Goal: Communication & Community: Ask a question

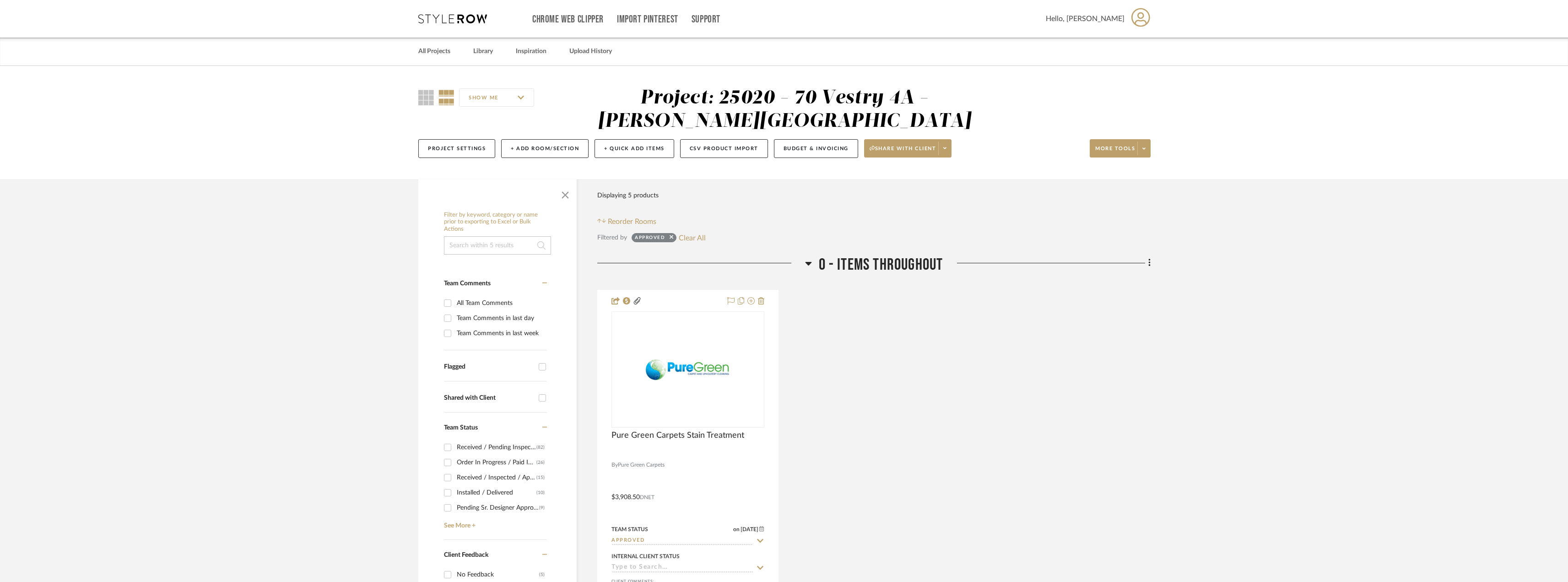
click at [673, 238] on sr-tag "Approved" at bounding box center [653, 237] width 45 height 9
drag, startPoint x: 670, startPoint y: 238, endPoint x: 603, endPoint y: 249, distance: 67.9
click at [670, 239] on icon at bounding box center [672, 237] width 4 height 6
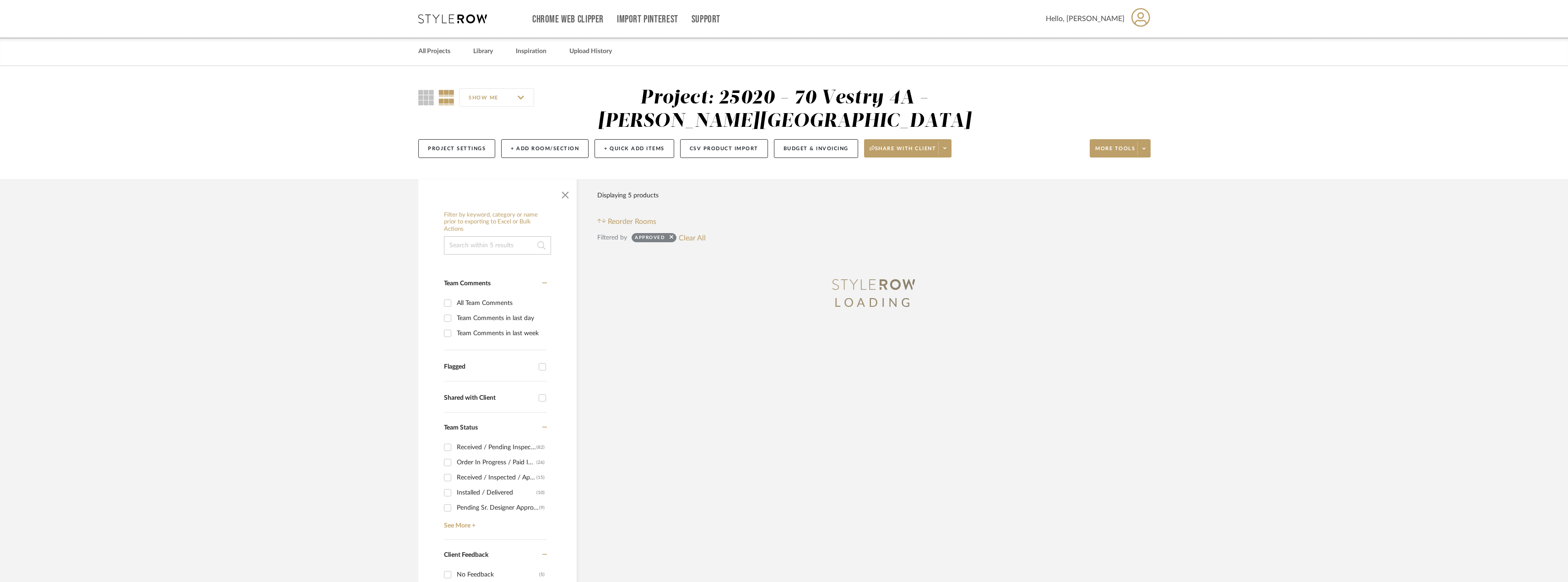
drag, startPoint x: 508, startPoint y: 247, endPoint x: 572, endPoint y: 219, distance: 69.9
click at [509, 247] on input at bounding box center [497, 245] width 107 height 18
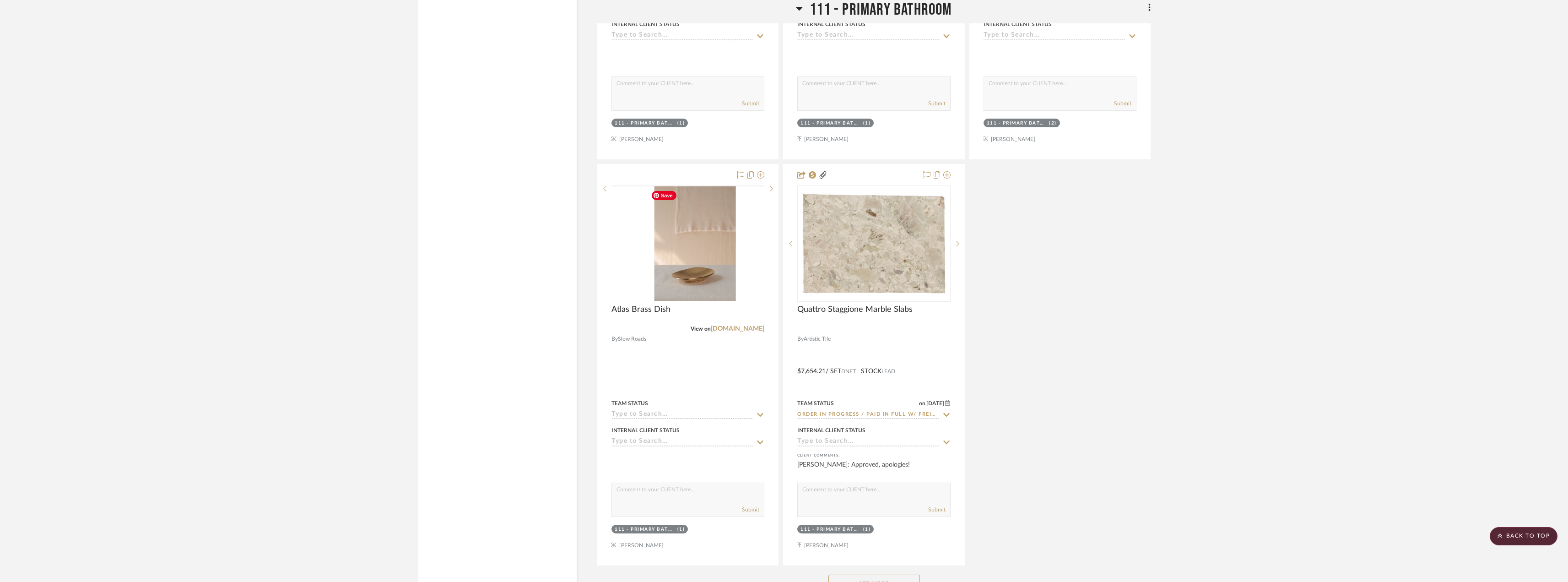
scroll to position [9522, 0]
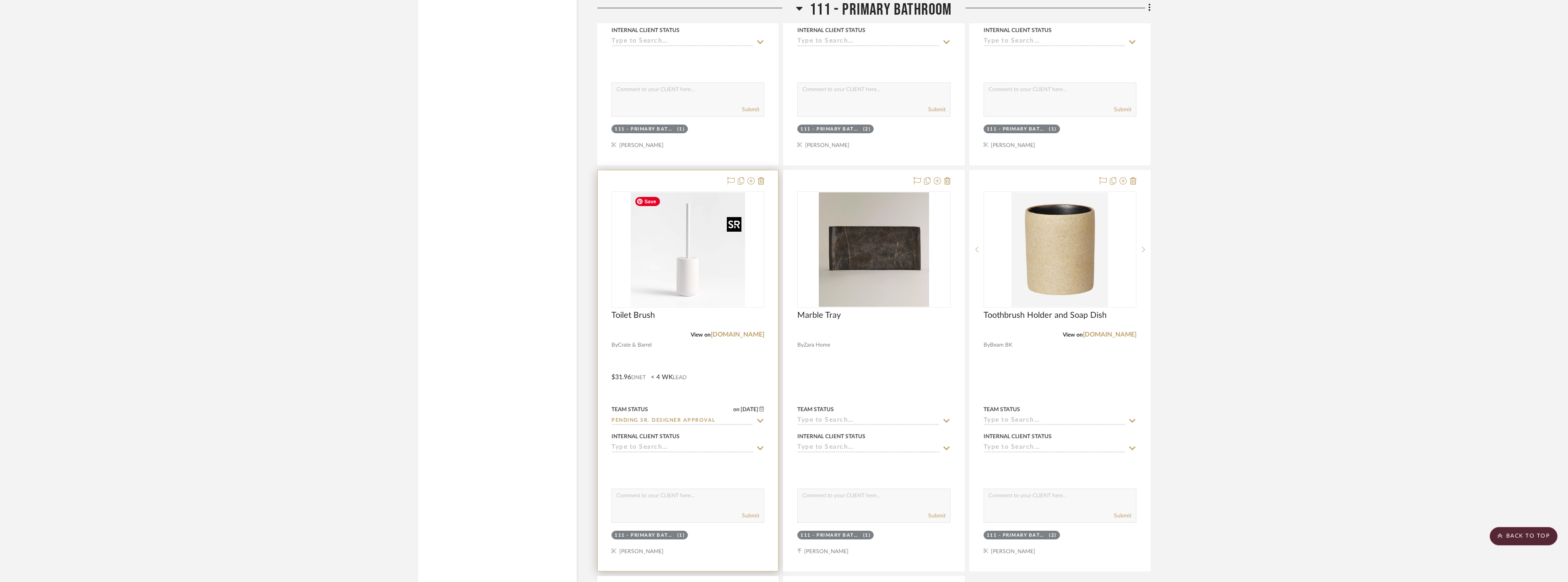
click at [709, 297] on img "0" at bounding box center [687, 249] width 114 height 114
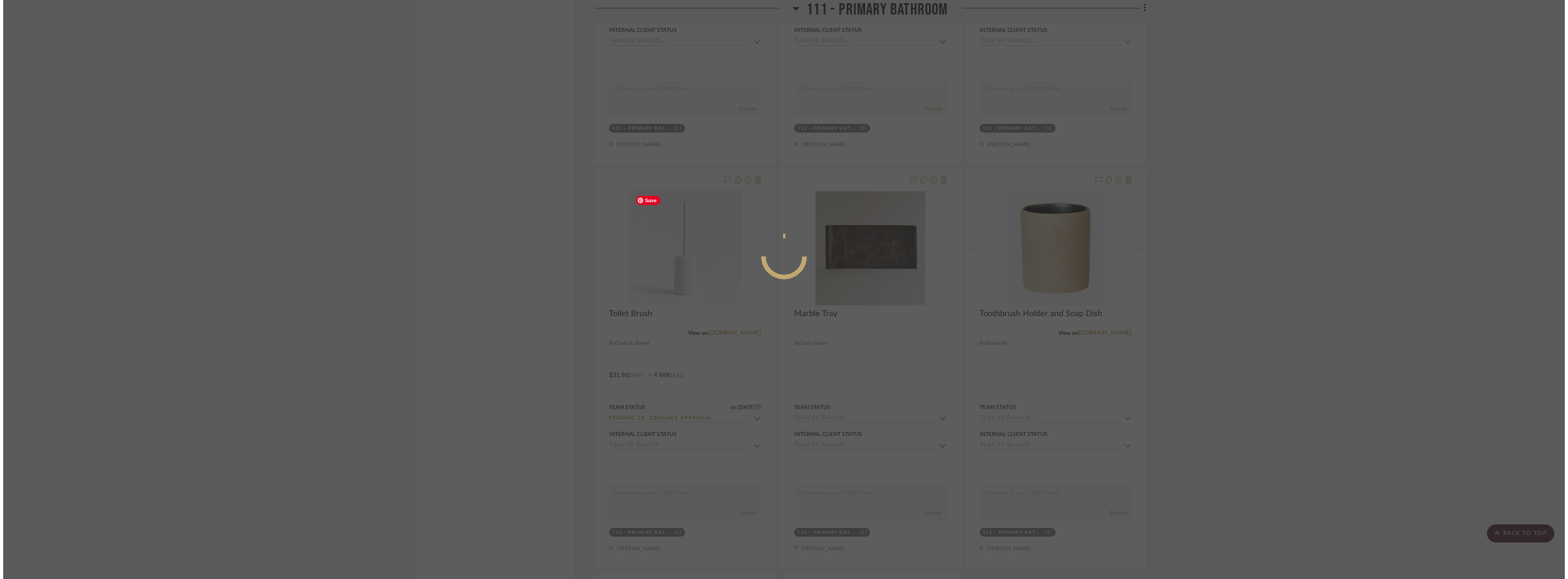
scroll to position [0, 0]
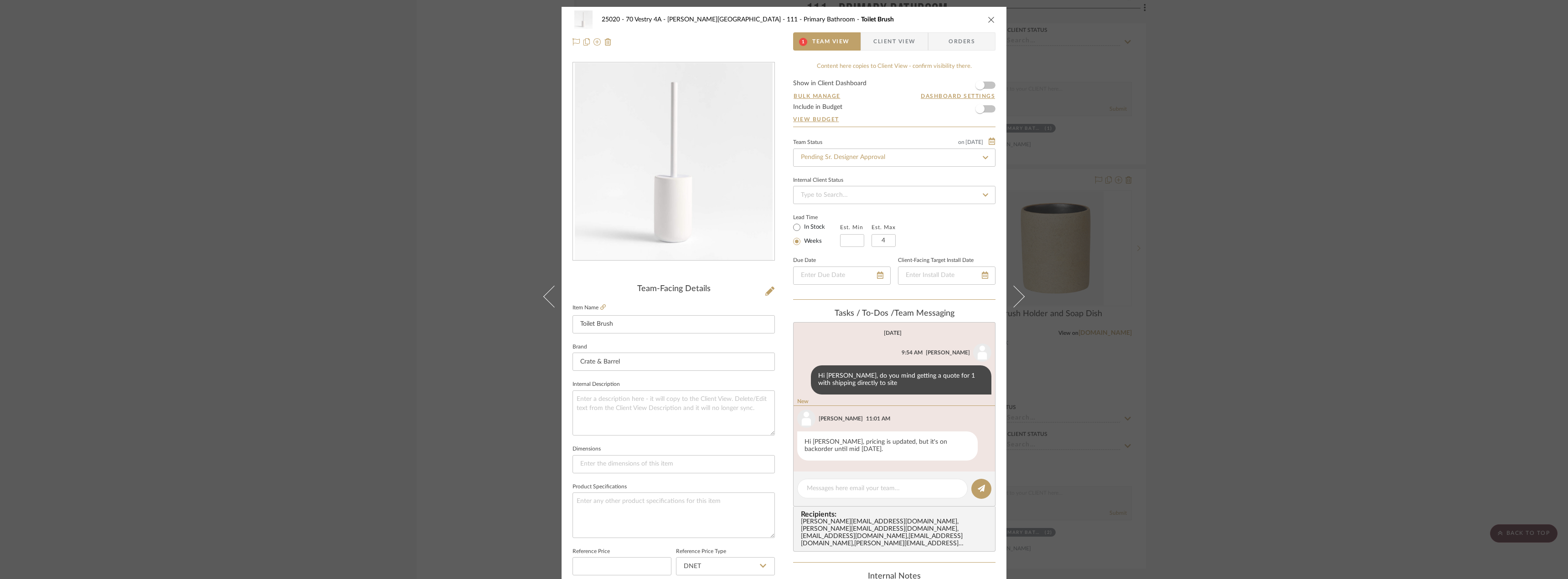
click at [1152, 254] on div "25020 - 70 Vestry 4A - [PERSON_NAME] 111 - Primary Bathroom Toilet Brush 1 Team…" at bounding box center [784, 290] width 1568 height 579
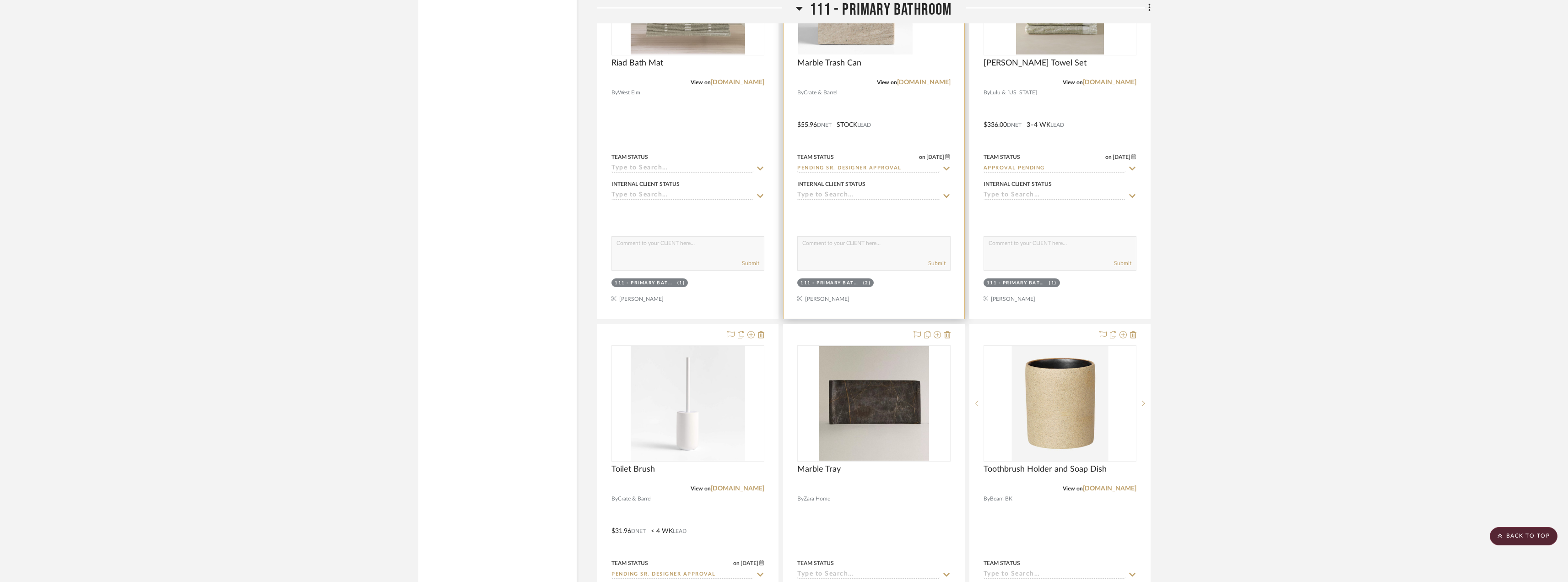
scroll to position [9248, 0]
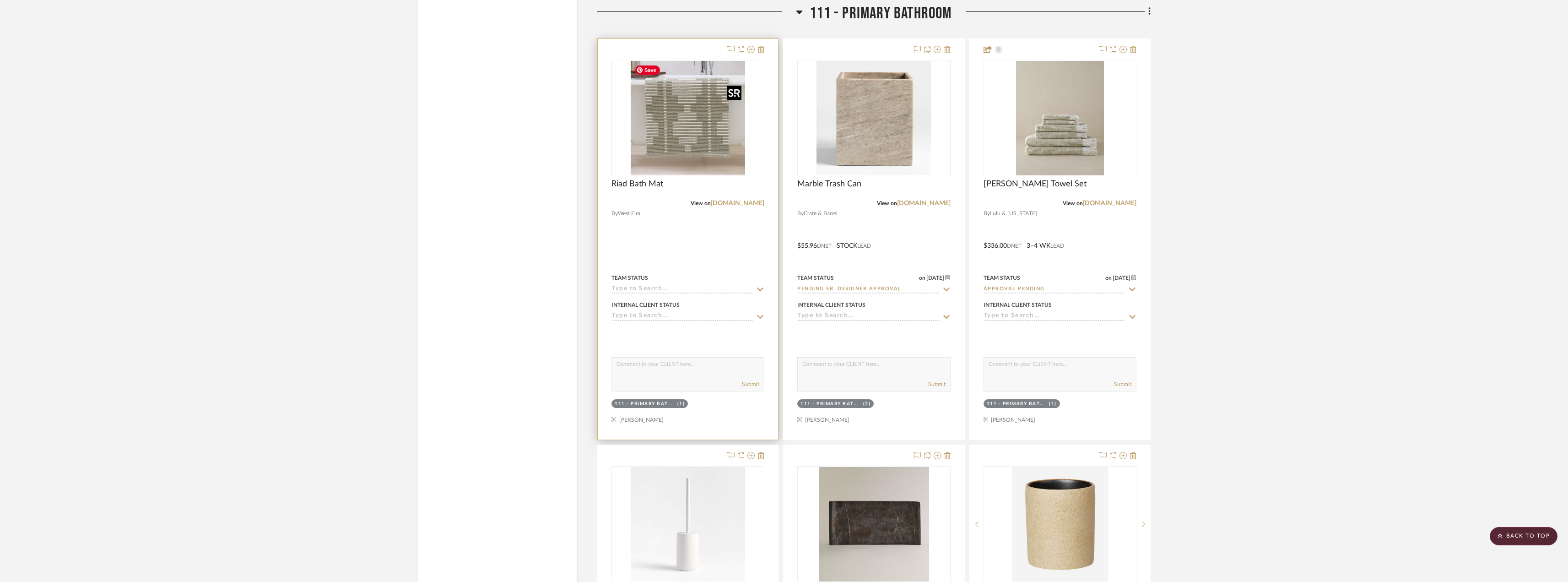
click at [719, 161] on img "0" at bounding box center [687, 118] width 114 height 114
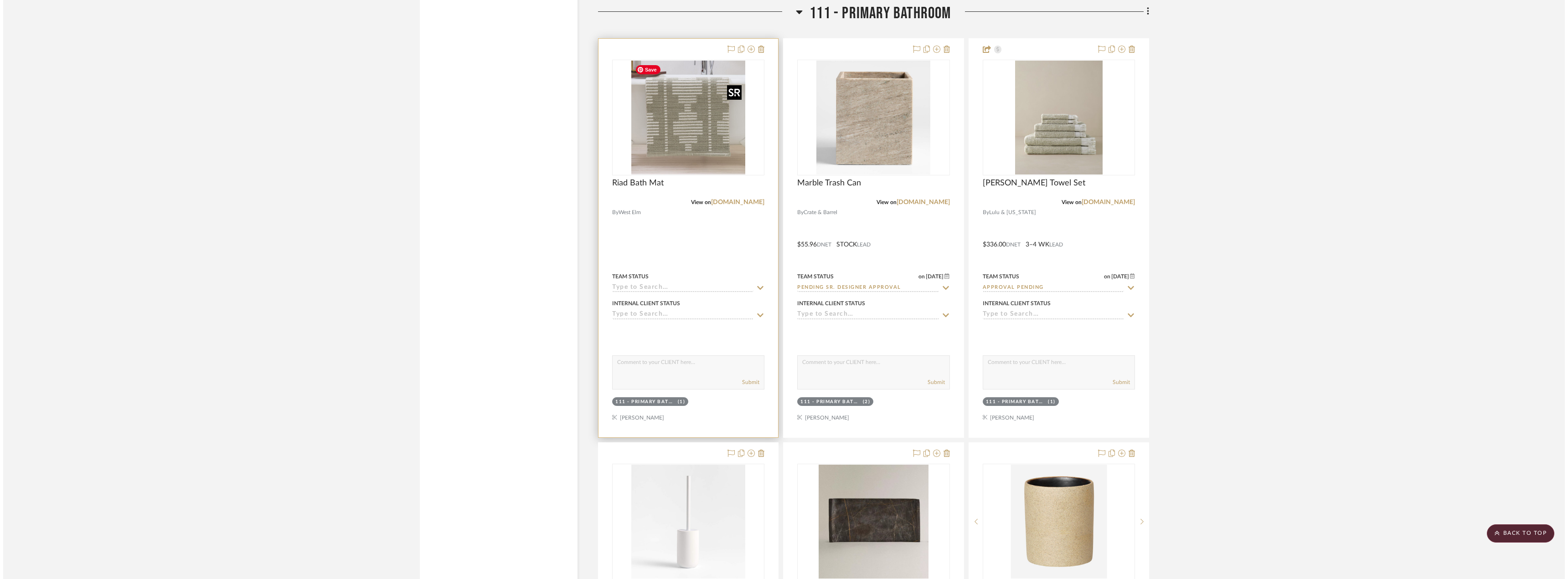
scroll to position [0, 0]
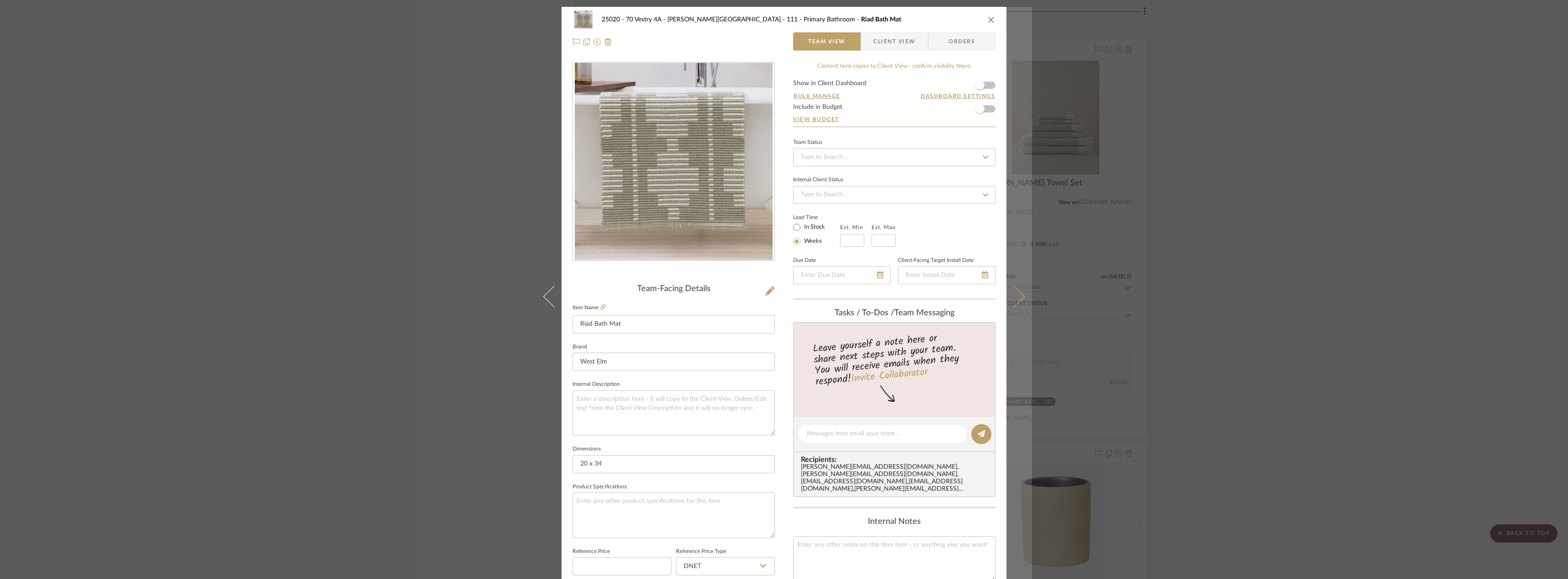
click at [1012, 291] on icon at bounding box center [1013, 296] width 22 height 22
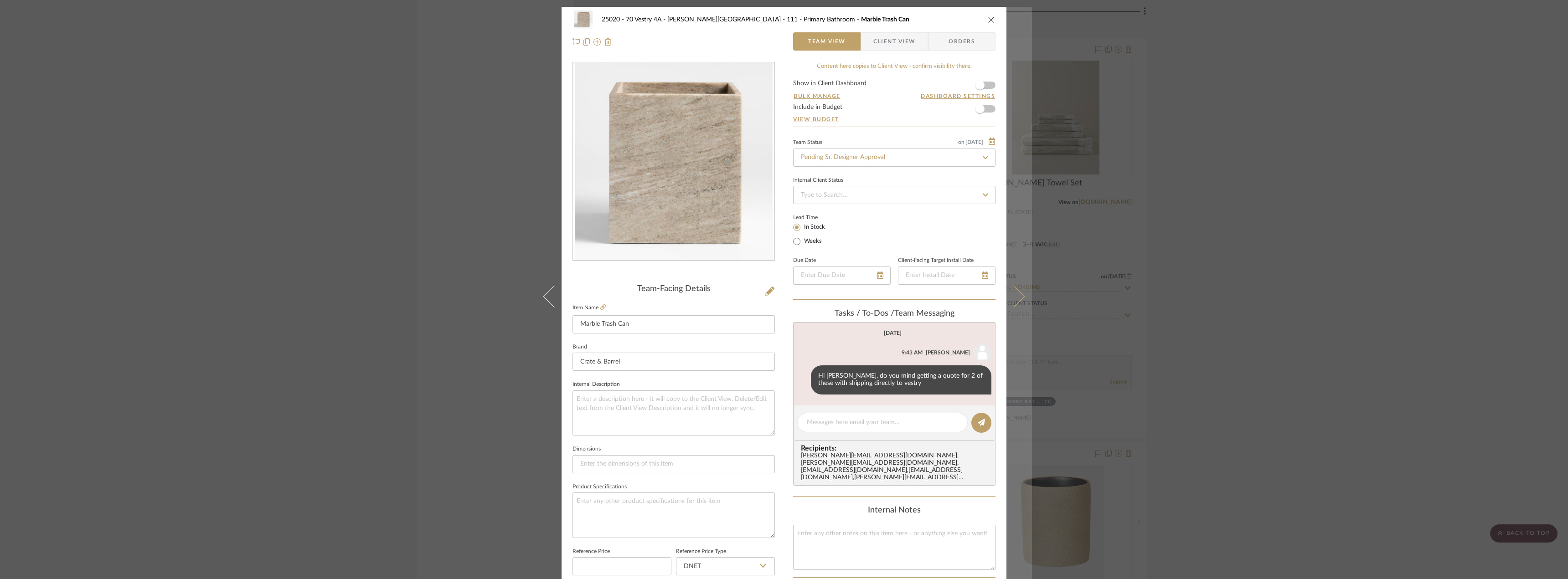
click at [1015, 293] on icon at bounding box center [1013, 296] width 22 height 22
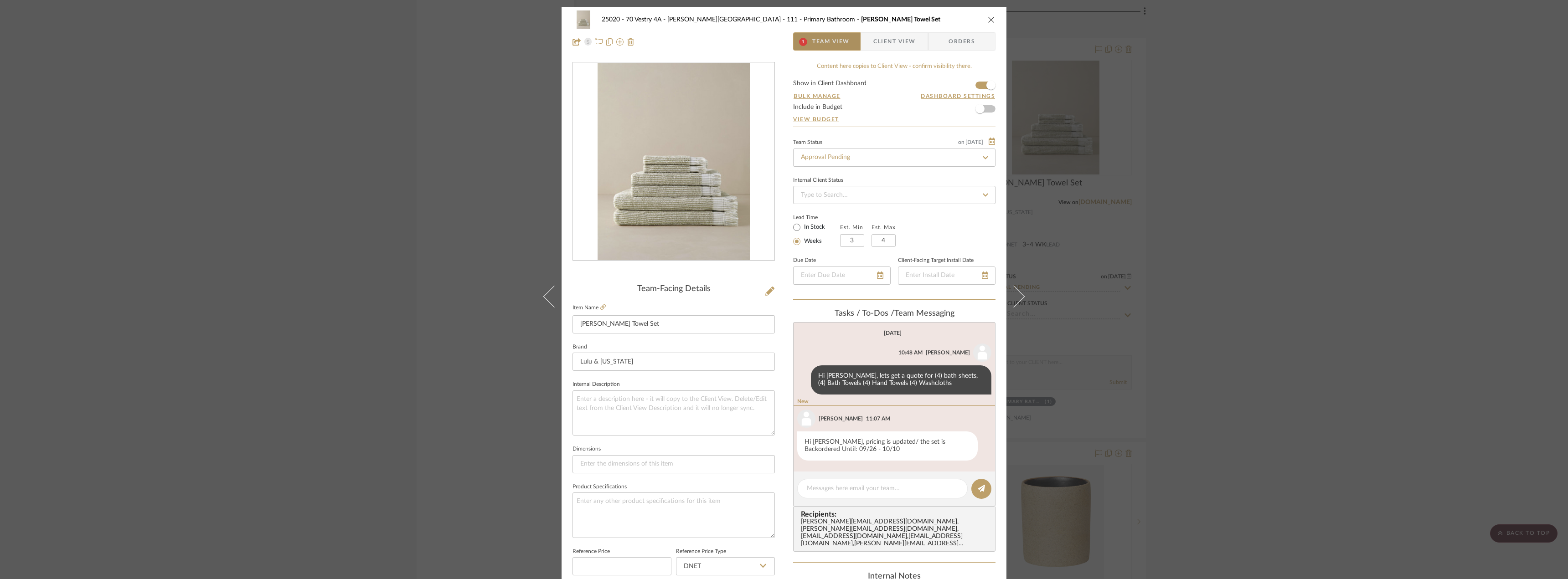
click at [821, 47] on span "Team View" at bounding box center [830, 41] width 37 height 18
click at [816, 37] on span "Team View" at bounding box center [830, 41] width 37 height 18
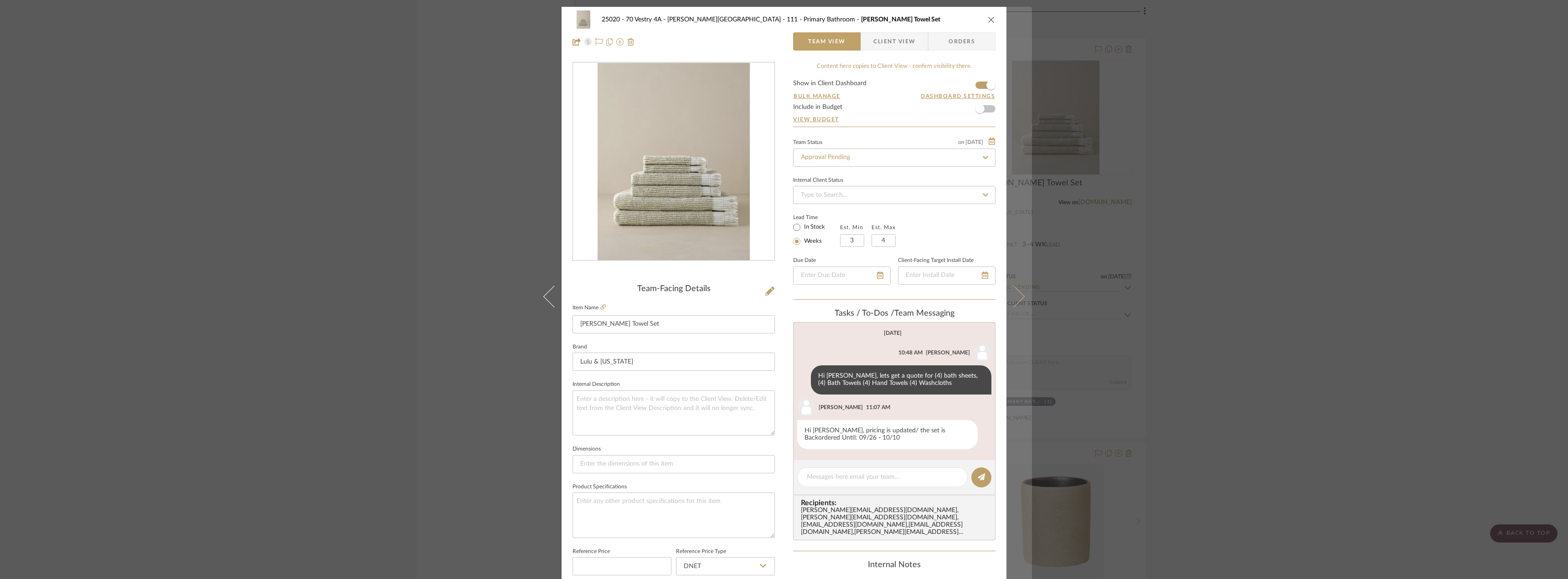
click at [1015, 296] on icon at bounding box center [1013, 296] width 22 height 22
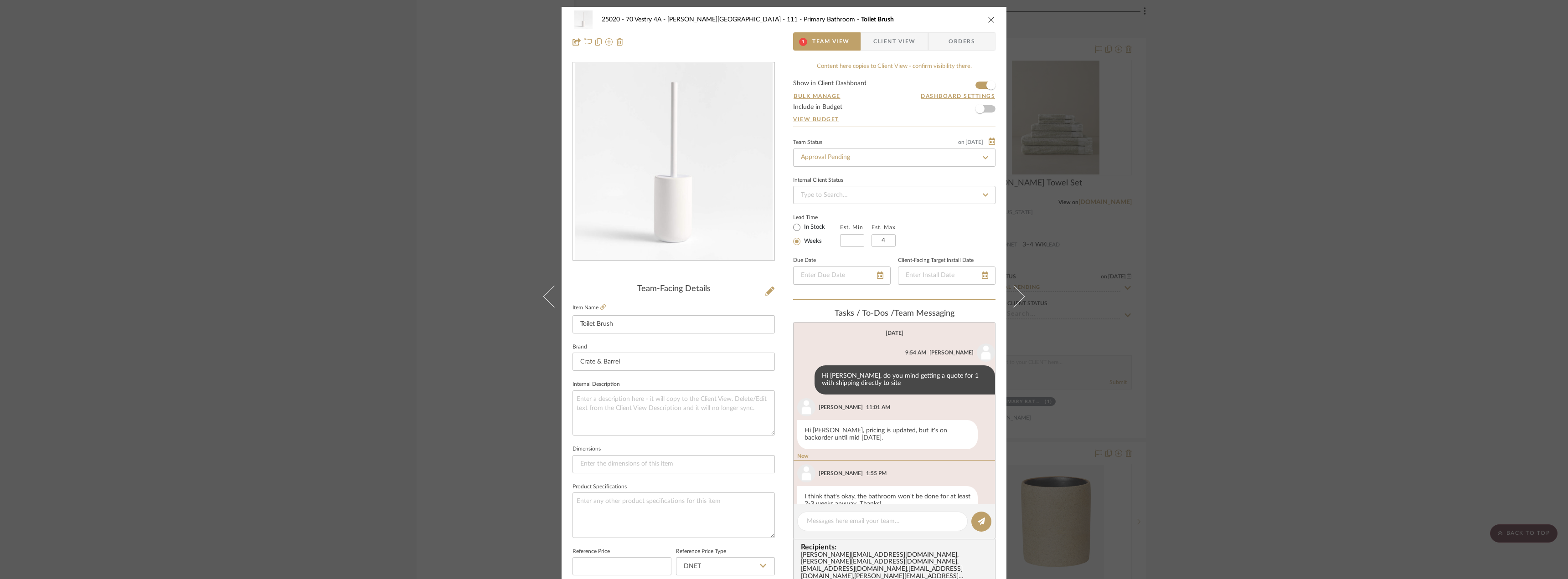
scroll to position [22, 0]
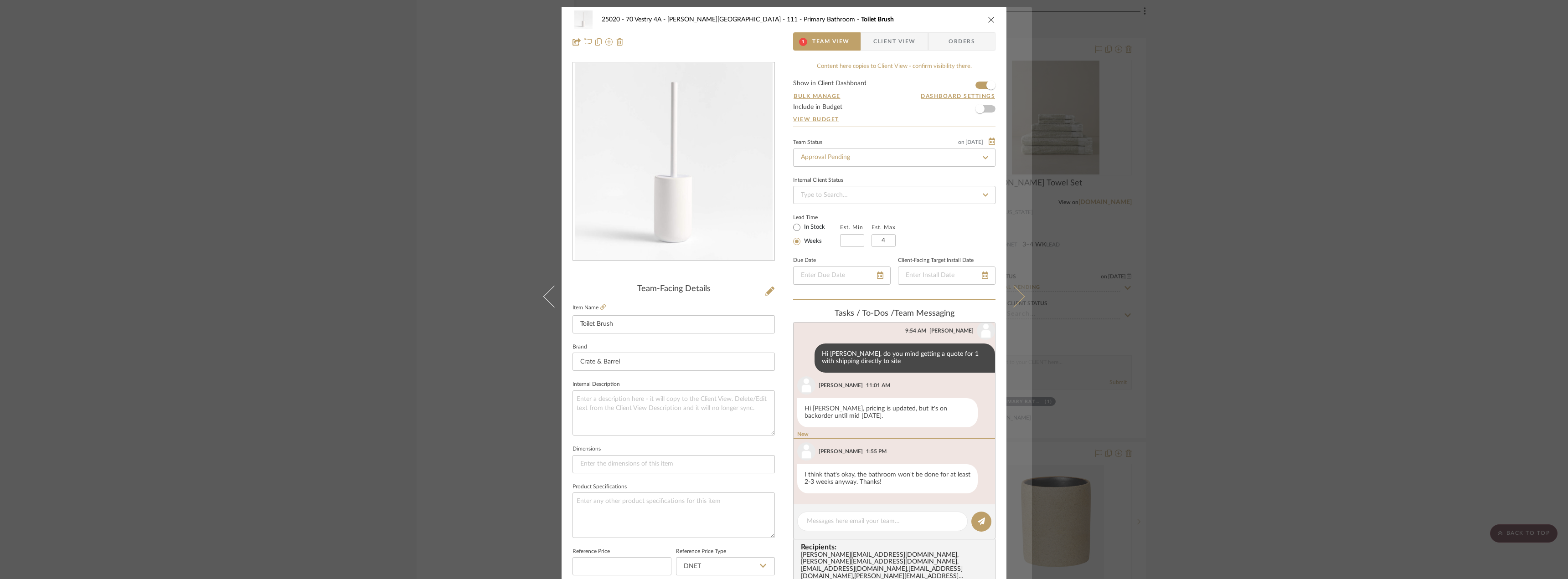
click at [1010, 300] on icon at bounding box center [1013, 296] width 22 height 22
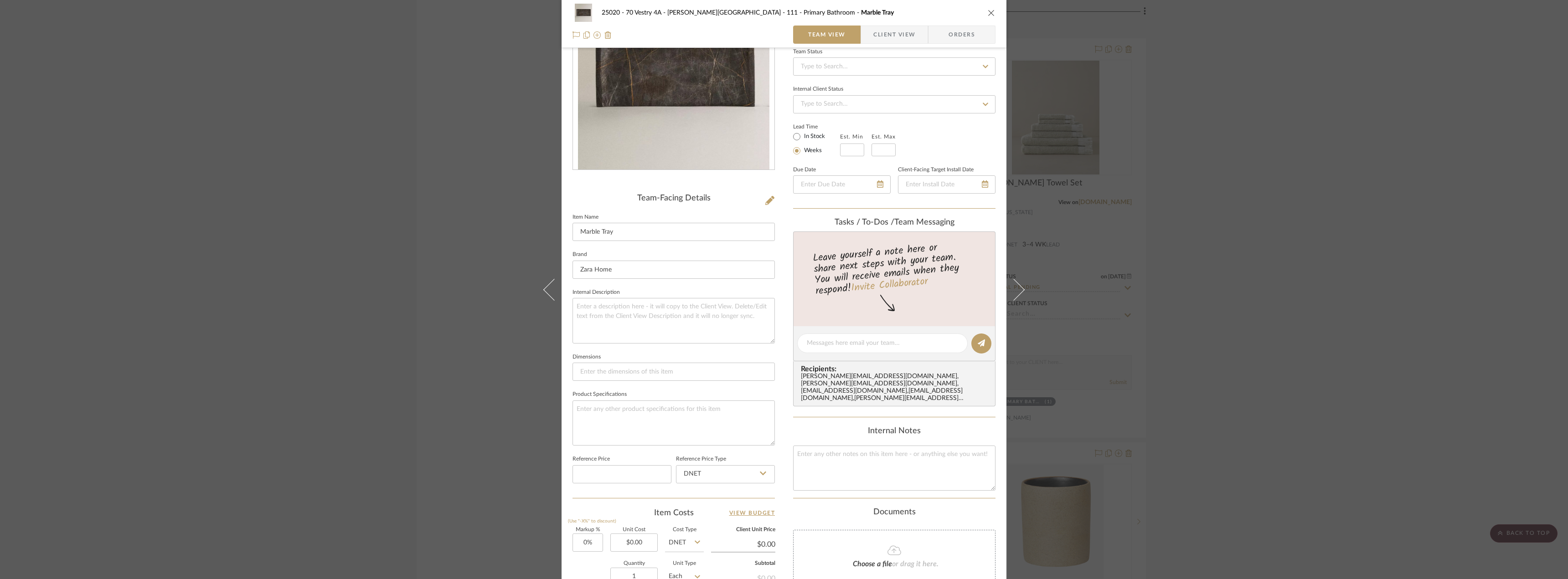
scroll to position [137, 0]
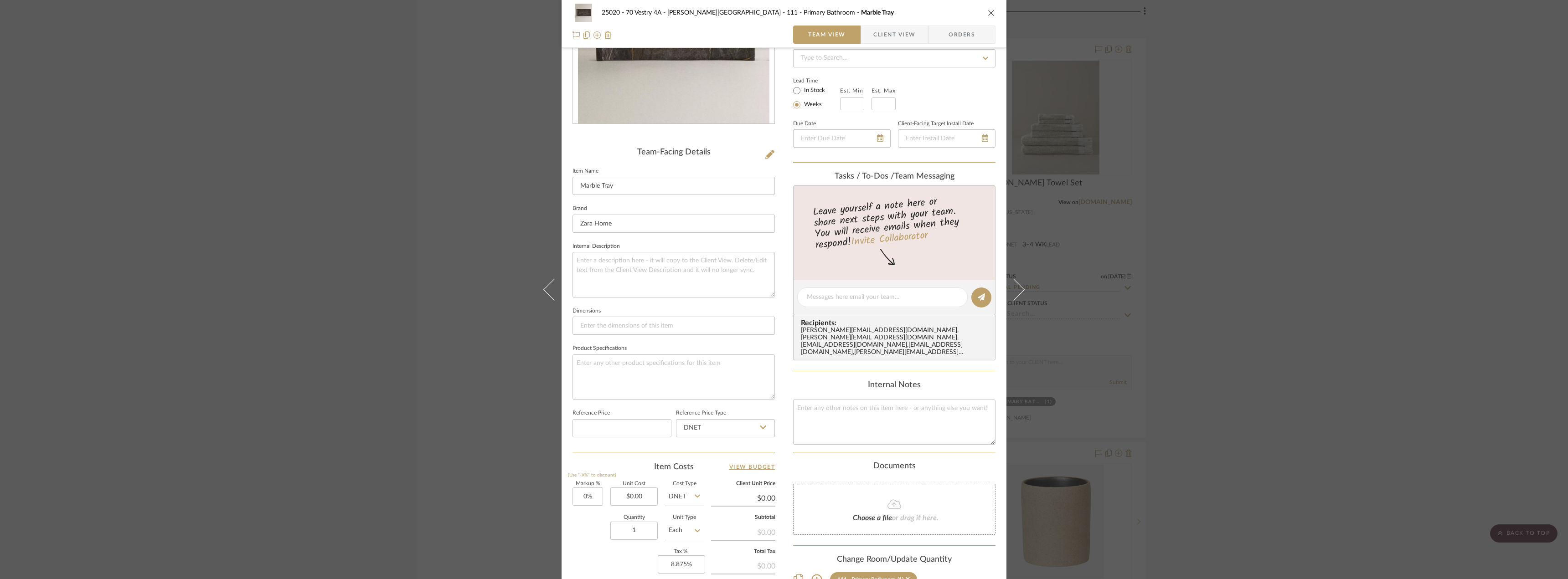
click at [1337, 303] on div "25020 - 70 Vestry 4A - [PERSON_NAME] 111 - Primary Bathroom Marble Tray Team Vi…" at bounding box center [784, 290] width 1568 height 579
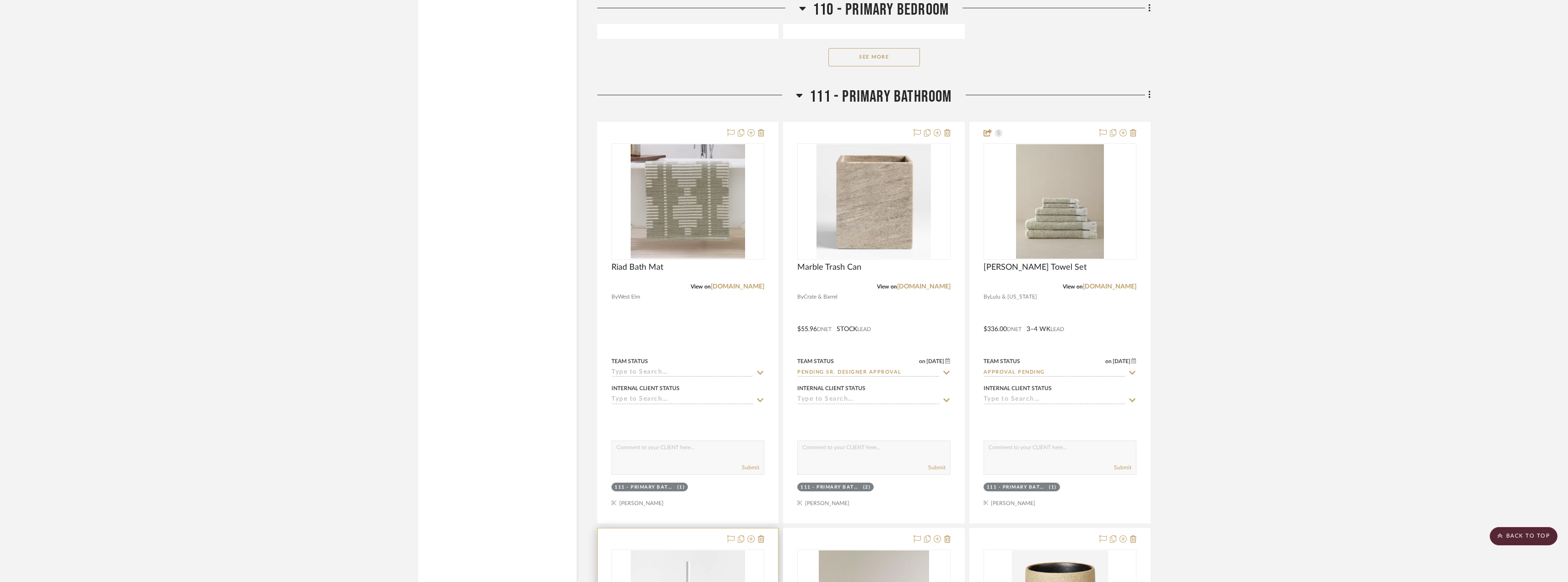
scroll to position [9110, 0]
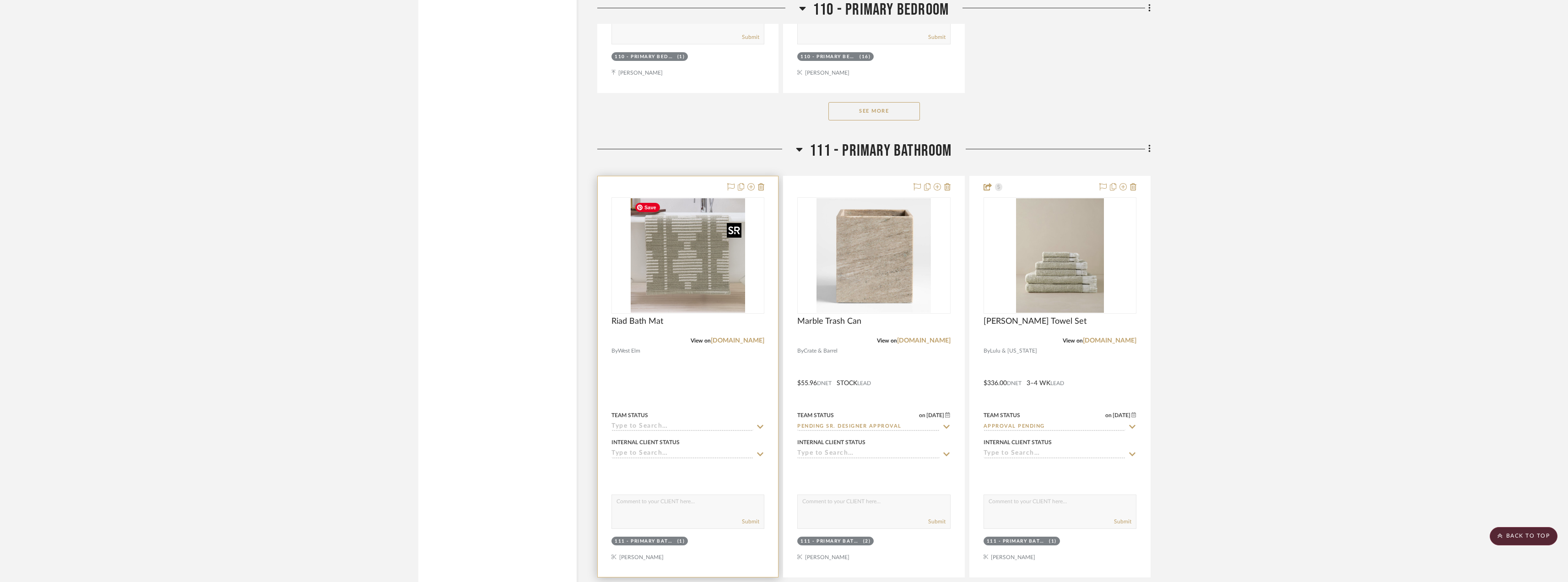
click at [672, 285] on img "0" at bounding box center [687, 255] width 114 height 114
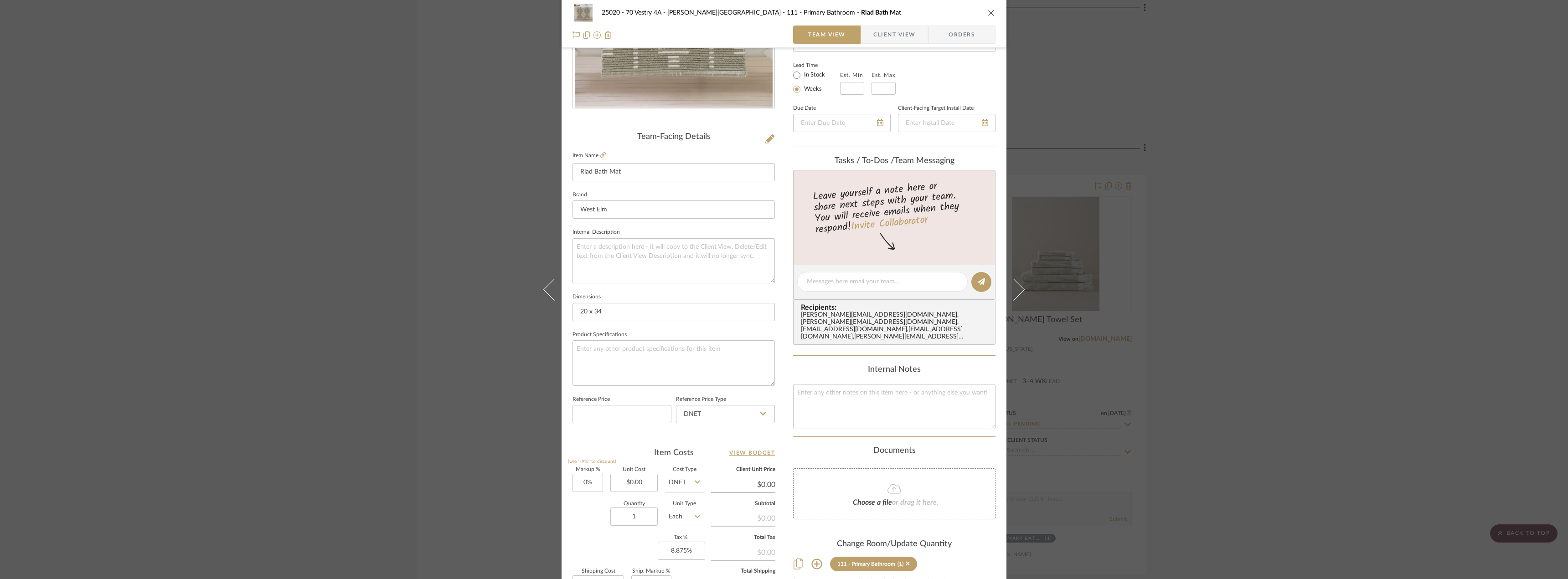
scroll to position [46, 0]
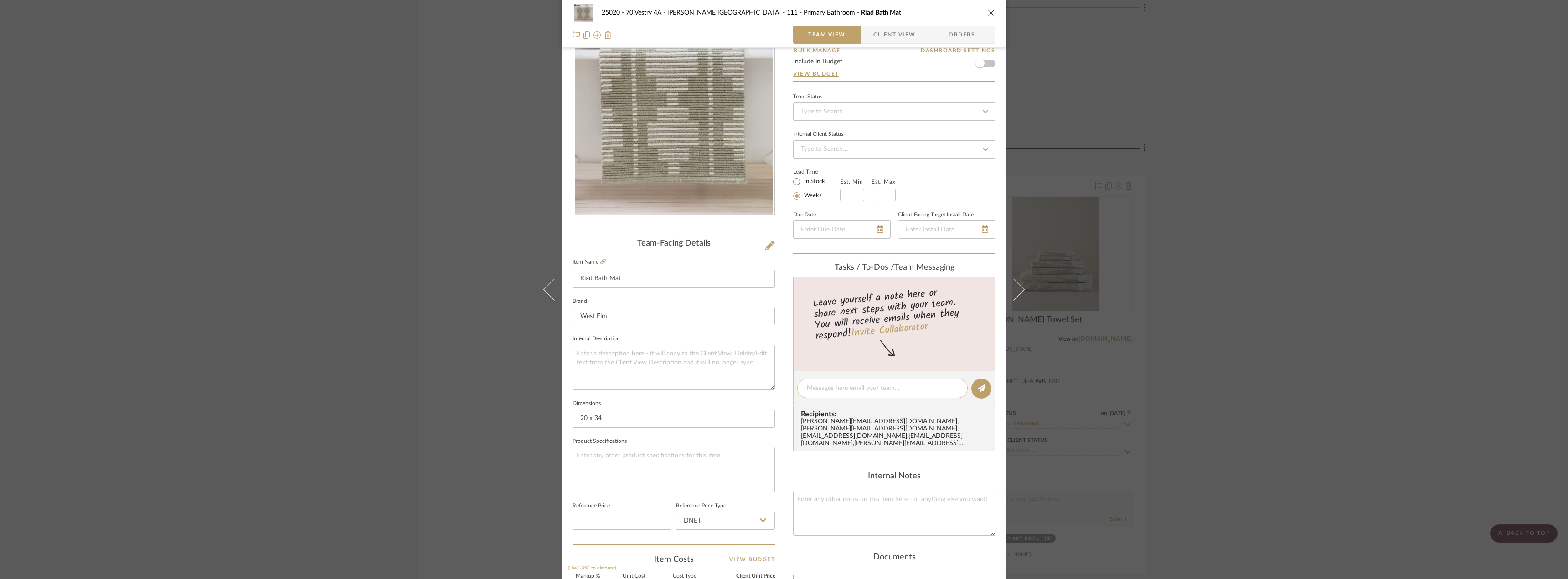
click at [845, 394] on div at bounding box center [883, 388] width 170 height 19
click at [855, 385] on textarea at bounding box center [882, 389] width 152 height 10
click at [600, 262] on icon at bounding box center [603, 261] width 5 height 5
click at [918, 392] on textarea "Let's get a quote for (1) 20 x 34" at bounding box center [882, 389] width 152 height 10
type textarea "Let's get a quote for (1) 20 x 34 in soft sage"
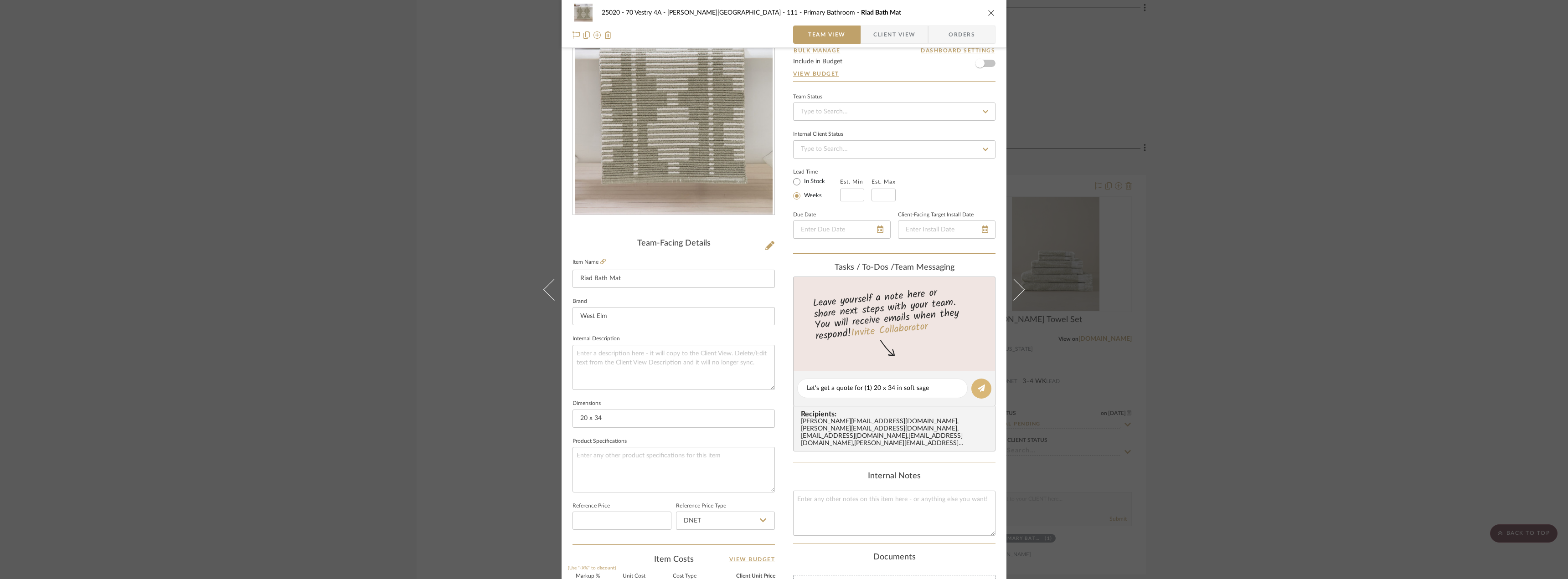
click at [973, 393] on button at bounding box center [981, 388] width 20 height 20
click at [1273, 322] on div "25020 - 70 Vestry 4A - [PERSON_NAME] 111 - Primary Bathroom Riad Bath Mat Team …" at bounding box center [784, 290] width 1568 height 579
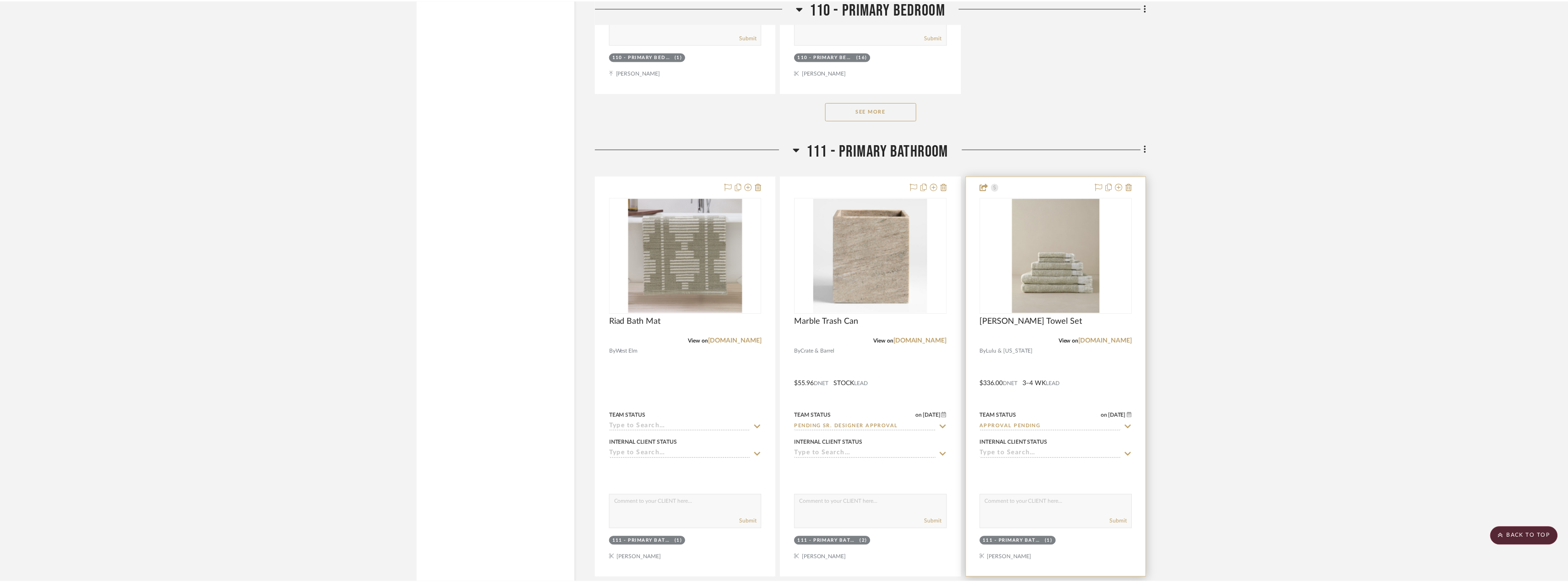
scroll to position [9110, 0]
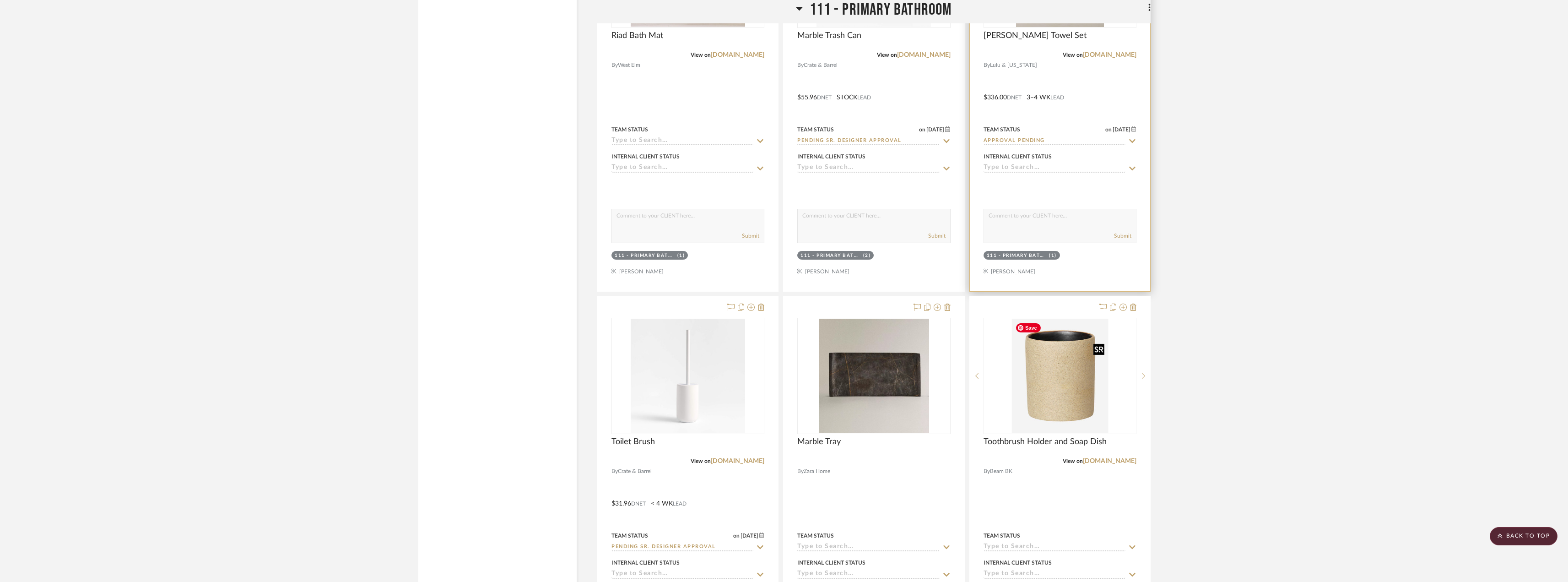
scroll to position [9293, 0]
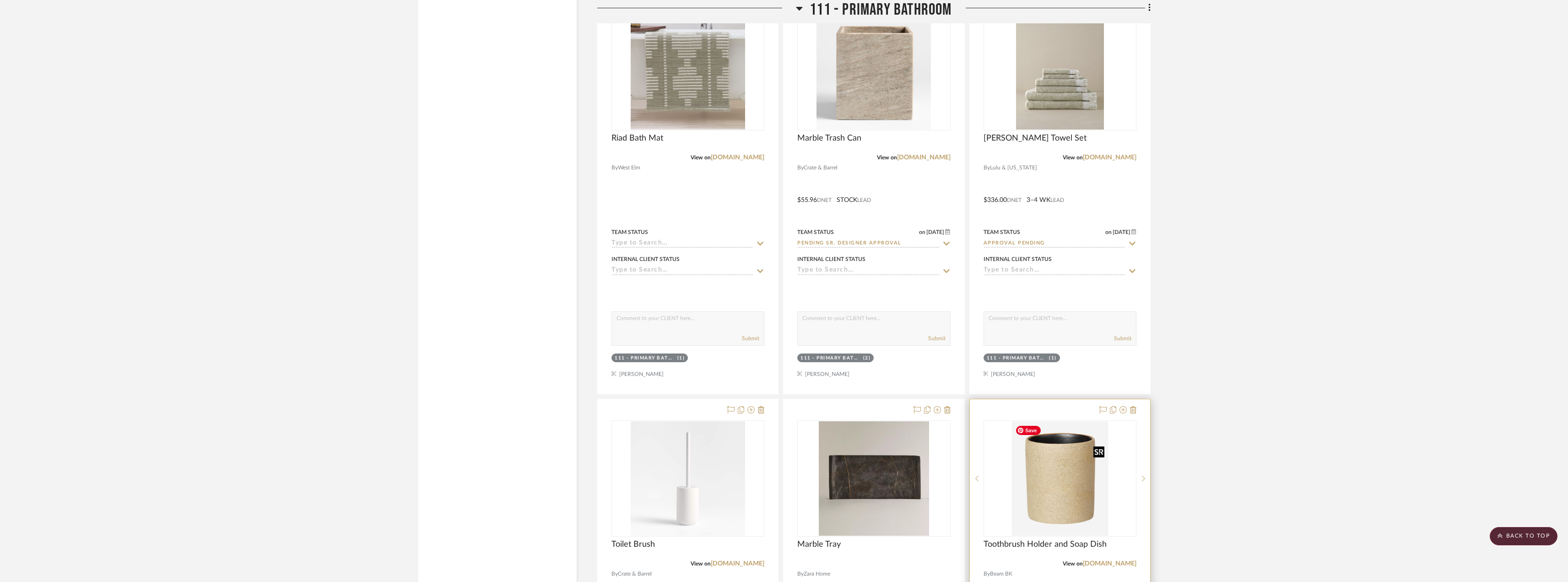
click at [1063, 484] on img "0" at bounding box center [1060, 478] width 97 height 114
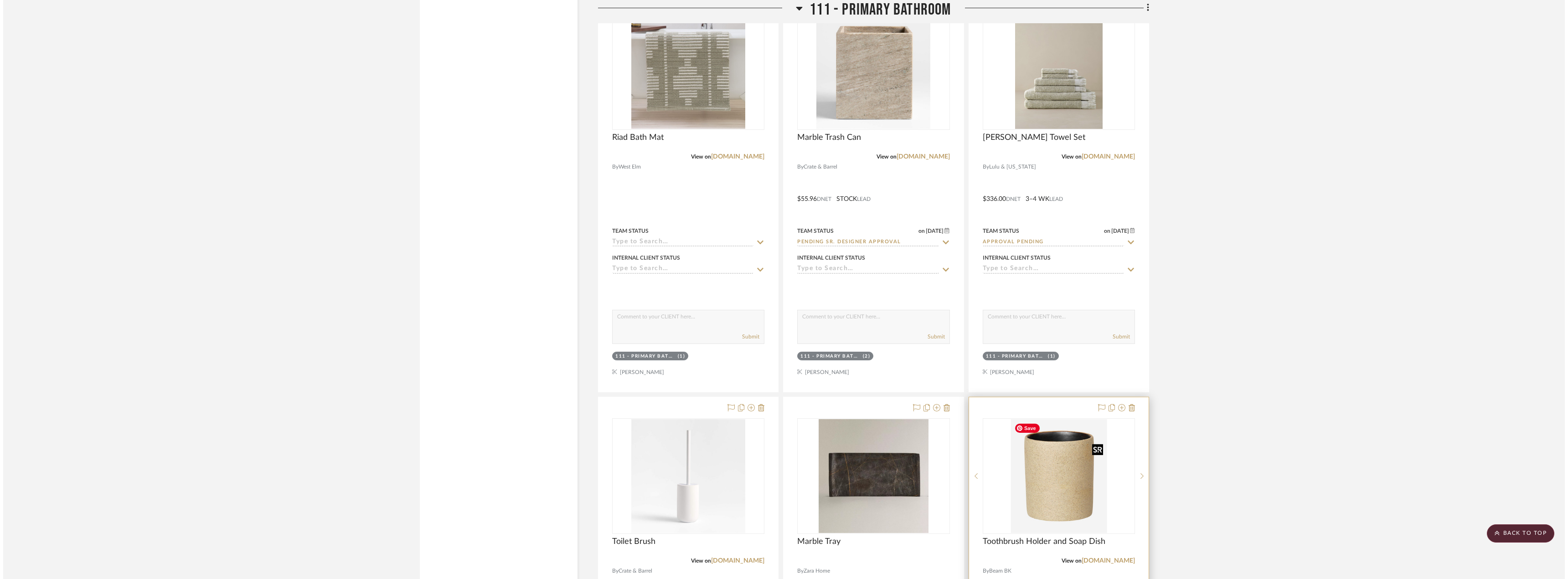
scroll to position [0, 0]
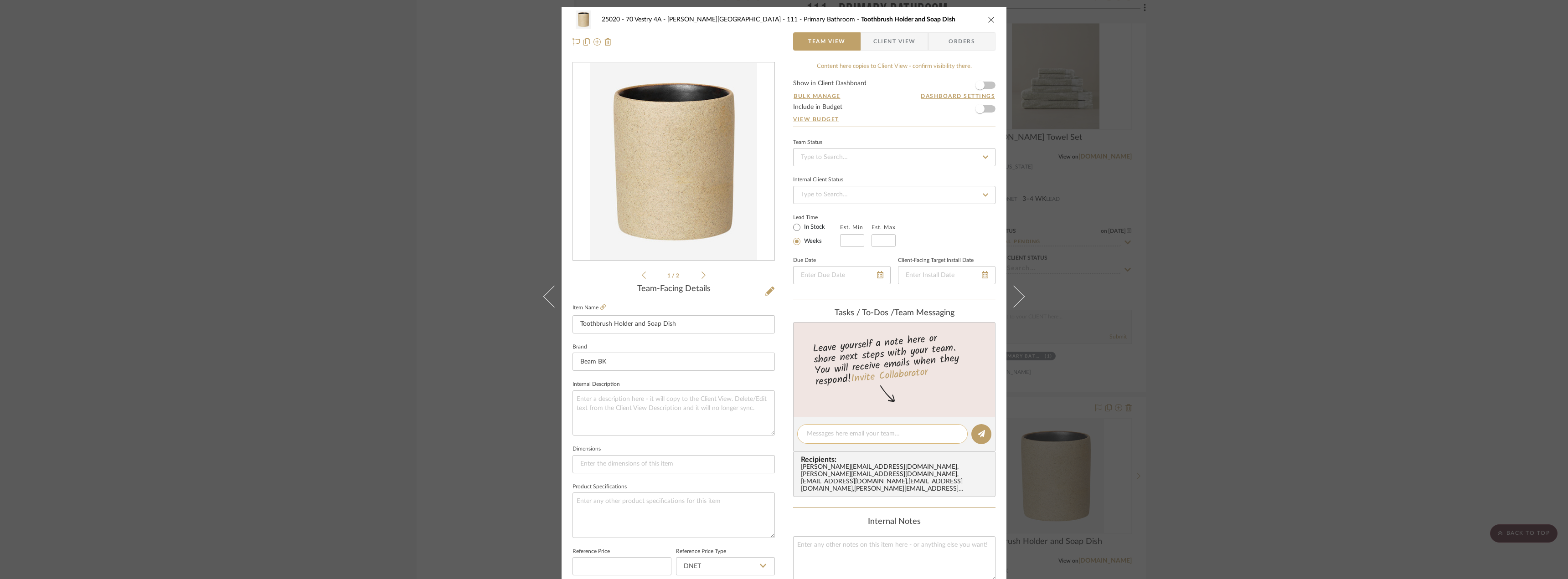
click at [843, 434] on textarea at bounding box center [882, 434] width 152 height 10
click at [600, 309] on icon at bounding box center [603, 307] width 5 height 5
drag, startPoint x: 895, startPoint y: 436, endPoint x: 948, endPoint y: 431, distance: 53.2
click at [948, 431] on textarea "Hi [PERSON_NAME], let's get a quote for (2) toothbrush holders and" at bounding box center [882, 438] width 152 height 19
click at [953, 432] on textarea "Hi [PERSON_NAME], let's get a quote for (2) Bin Petite Cups and" at bounding box center [882, 434] width 152 height 10
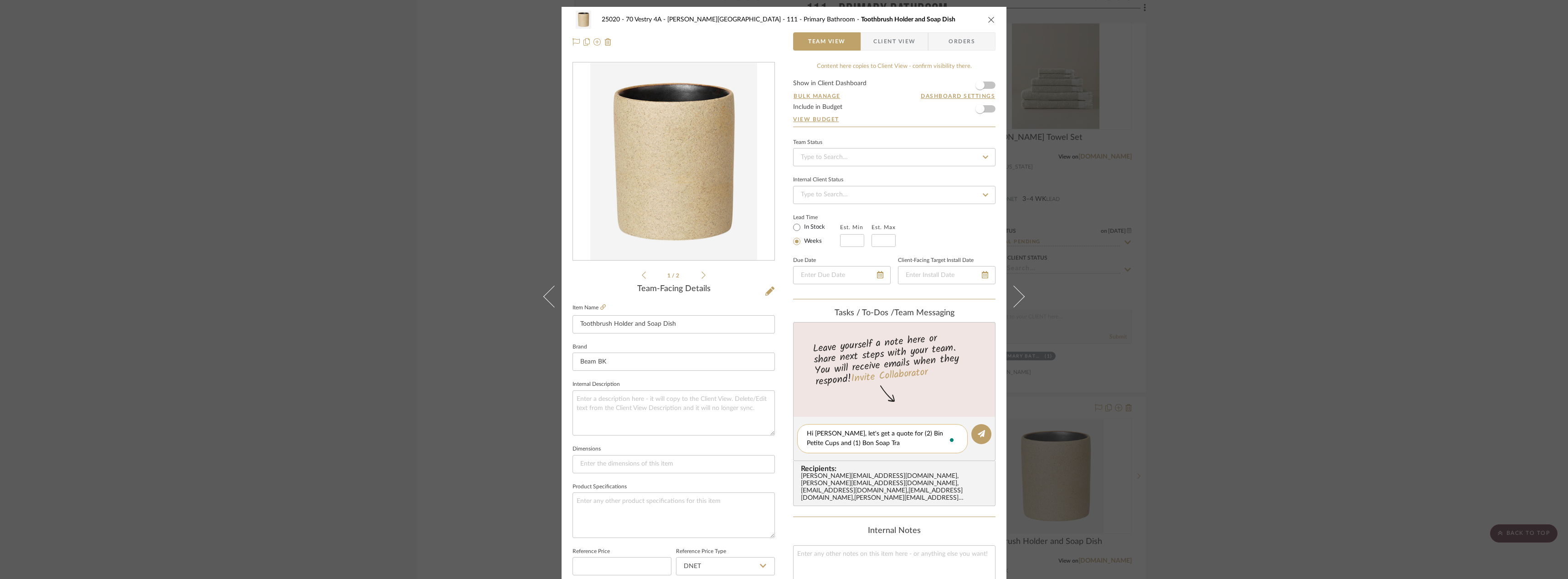
type textarea "Hi [PERSON_NAME], let's get a quote for (2) Bin Petite Cups and (1) Bon Soap Tr…"
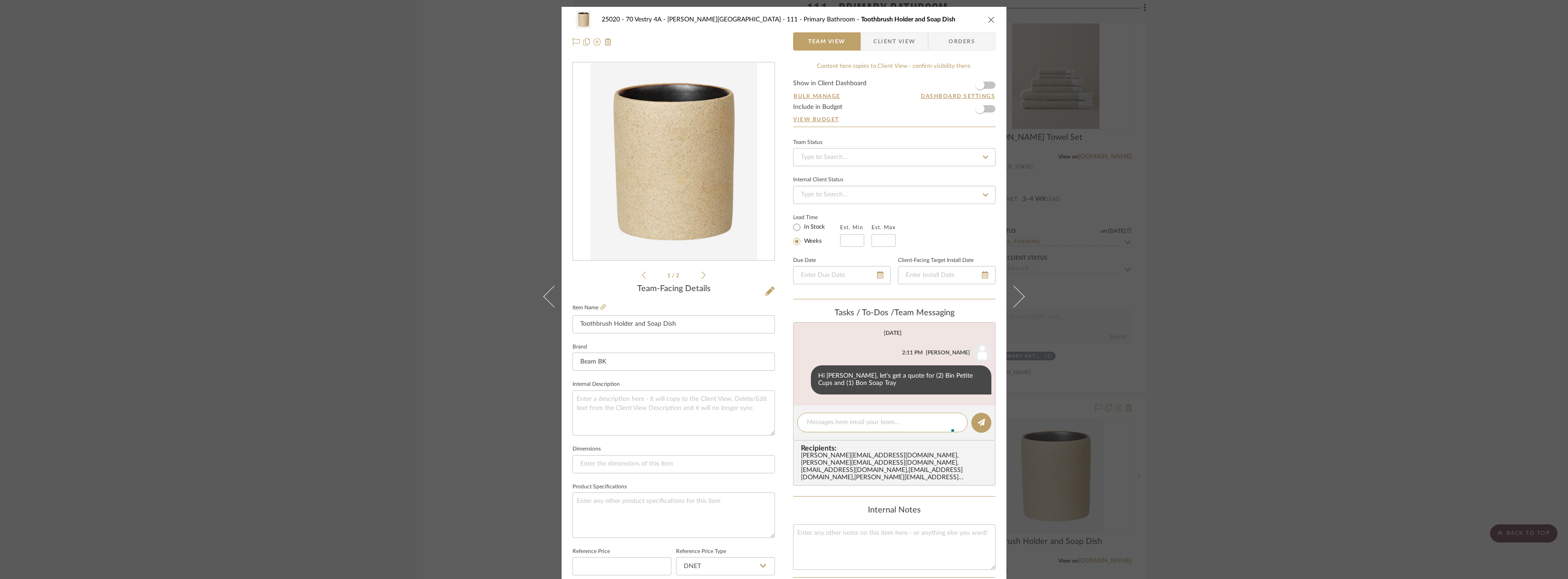
click at [1444, 322] on div "25020 - 70 Vestry 4A - [PERSON_NAME] 111 - Primary Bathroom Toothbrush Holder a…" at bounding box center [784, 290] width 1568 height 579
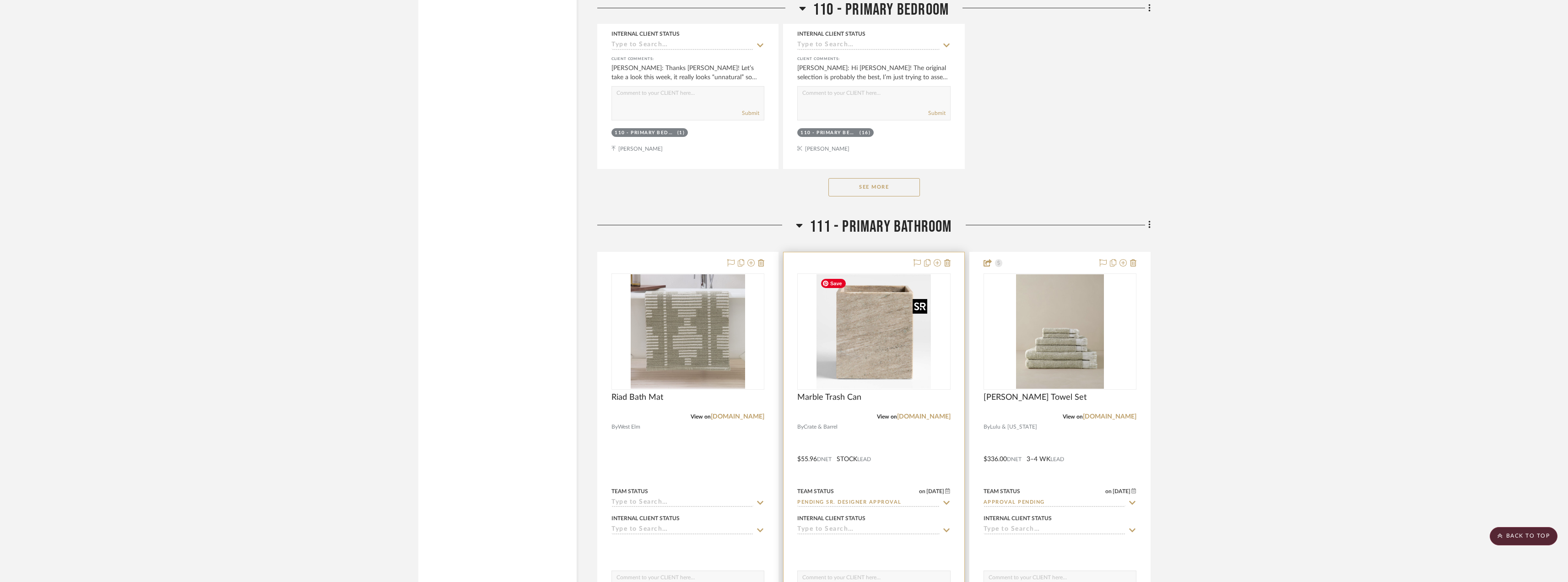
scroll to position [9019, 0]
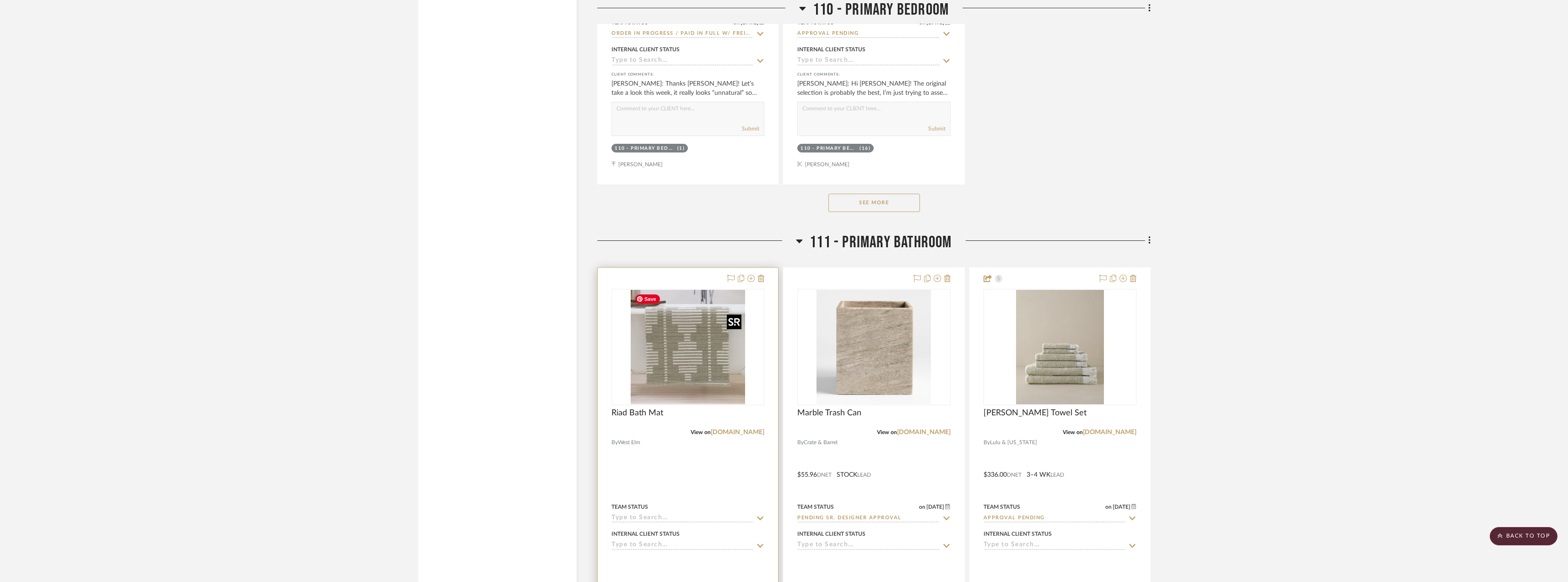
click at [713, 369] on img "0" at bounding box center [687, 347] width 114 height 114
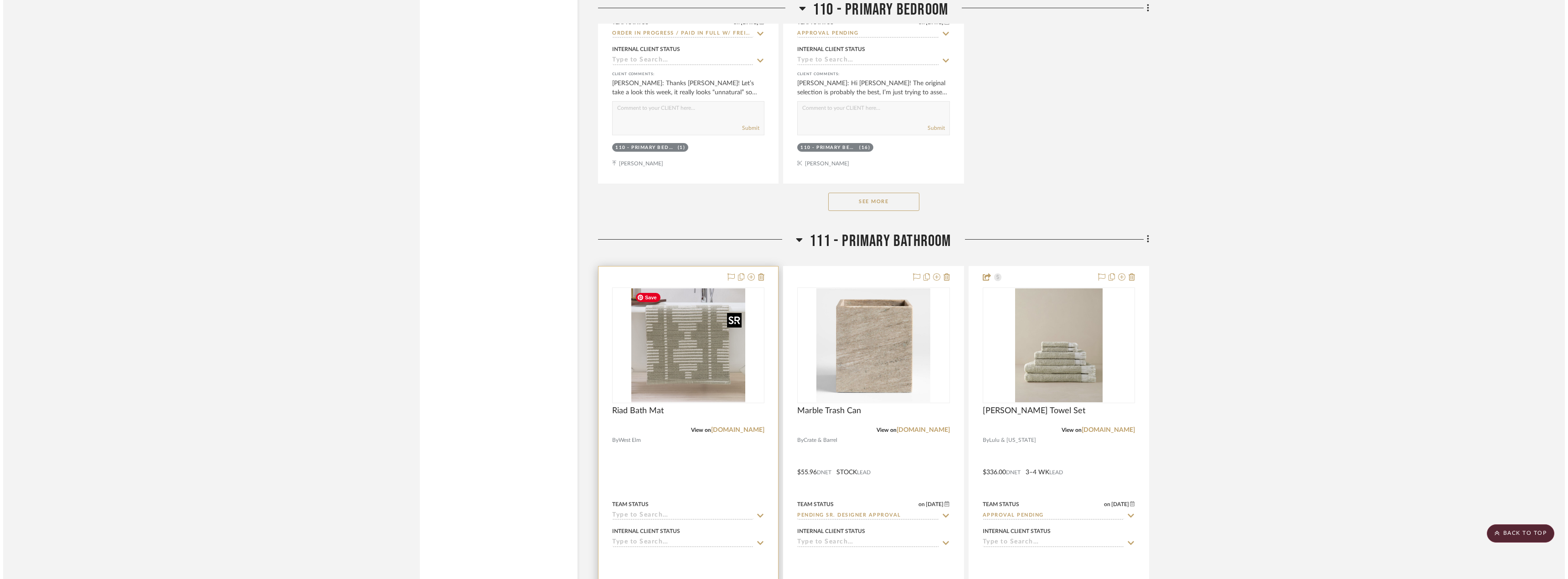
scroll to position [0, 0]
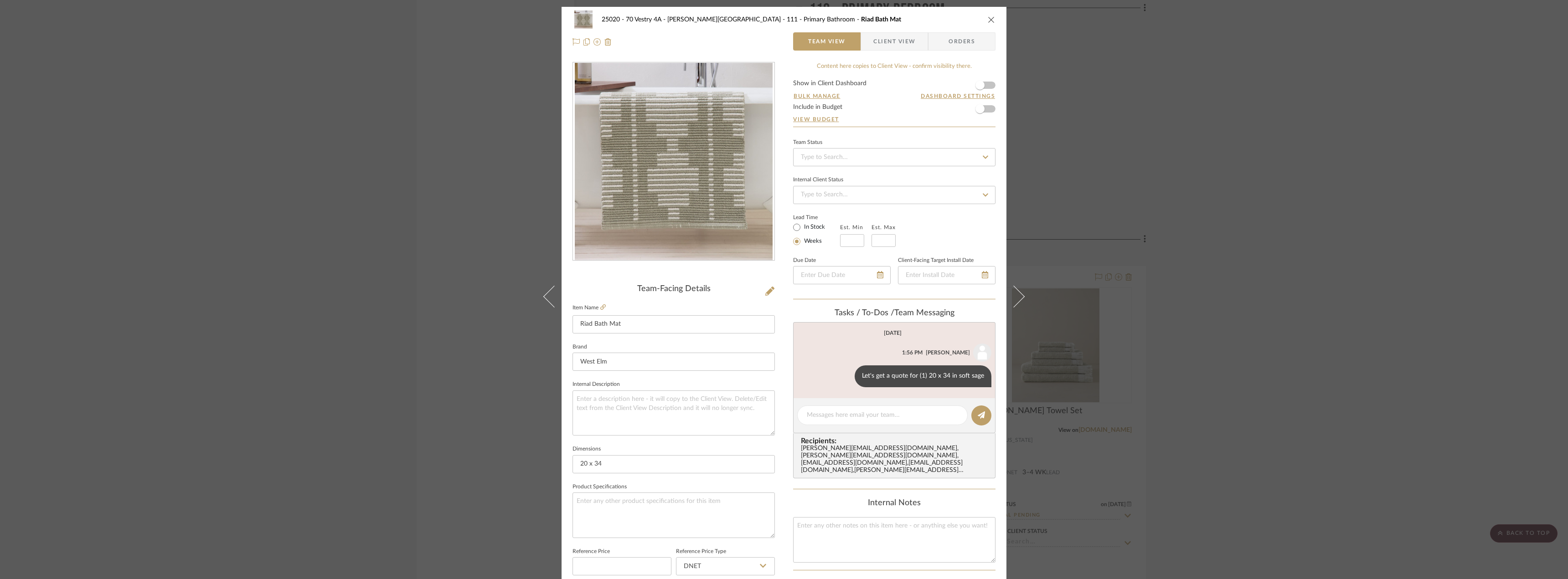
click at [1224, 341] on div "25020 - 70 Vestry 4A - [PERSON_NAME] 111 - Primary Bathroom Riad Bath Mat Team …" at bounding box center [784, 290] width 1568 height 579
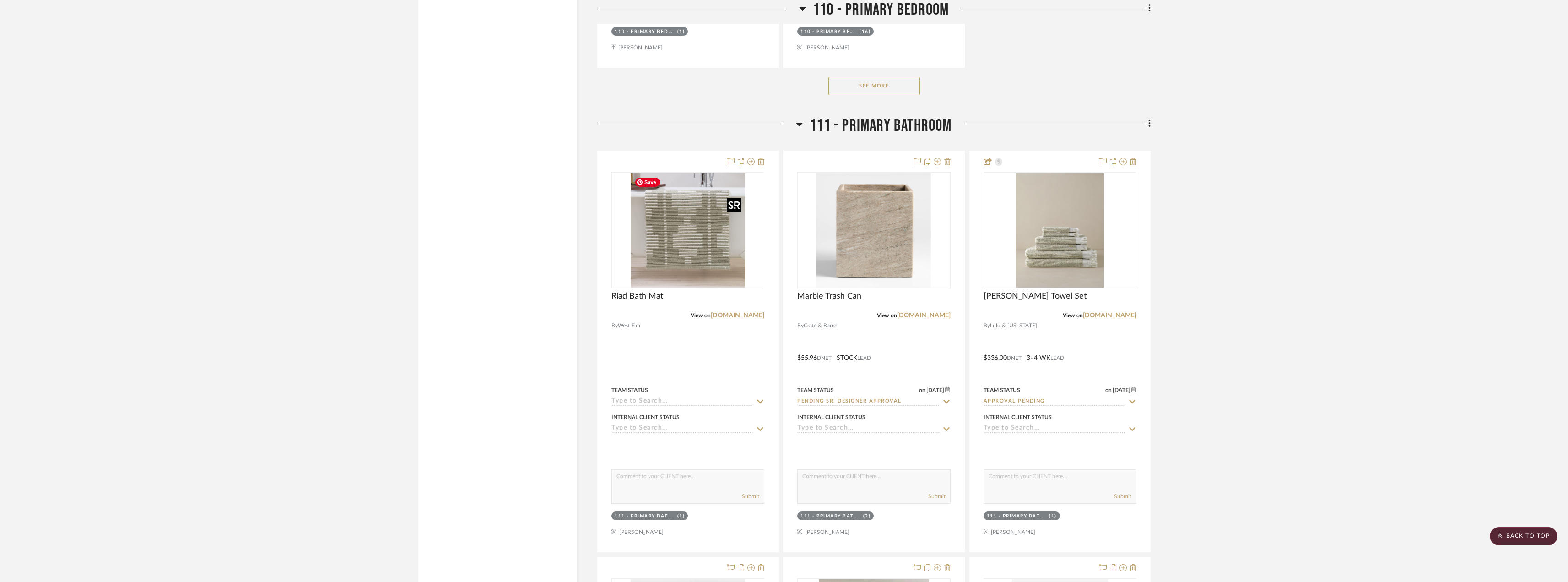
scroll to position [9019, 0]
